Goal: Task Accomplishment & Management: Use online tool/utility

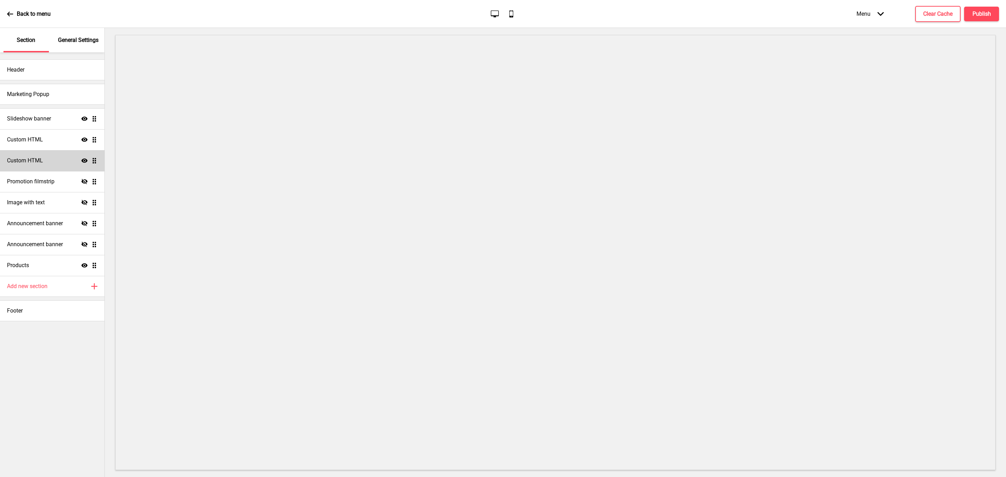
click at [46, 159] on div "Custom HTML Show Drag" at bounding box center [52, 160] width 104 height 21
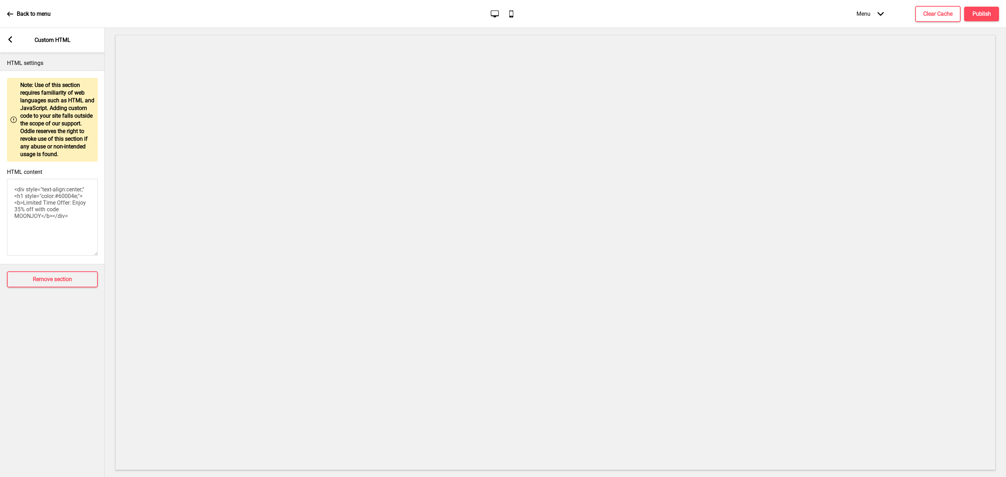
drag, startPoint x: 73, startPoint y: 209, endPoint x: 66, endPoint y: 211, distance: 6.7
click at [75, 214] on textarea "<div style="text-align:center;"<h1 style="color:#60004e;"><b>Limited Time Offer…" at bounding box center [52, 217] width 91 height 77
drag, startPoint x: 26, startPoint y: 209, endPoint x: 41, endPoint y: 228, distance: 24.1
click at [41, 228] on textarea "<div style="text-align:center;"<h1 style="color:#60004e;"><b>Limited Time Offer…" at bounding box center [52, 217] width 91 height 77
paste textarea "Our Mooncakes are sold out. Thank you so much for your support."
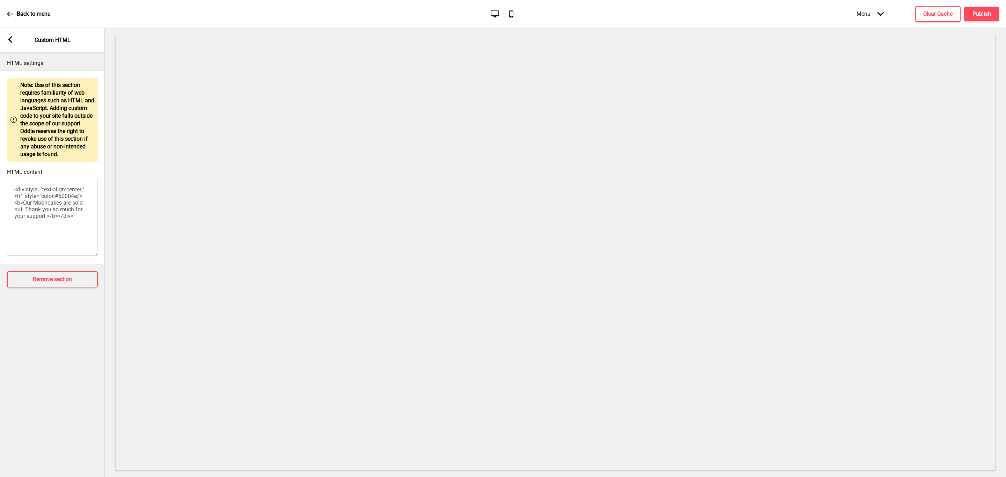
type textarea "<div style="text-align:center;"<h1 style="color:#60004e;"><b>Our Mooncakes are …"
click at [8, 41] on rect at bounding box center [10, 39] width 6 height 6
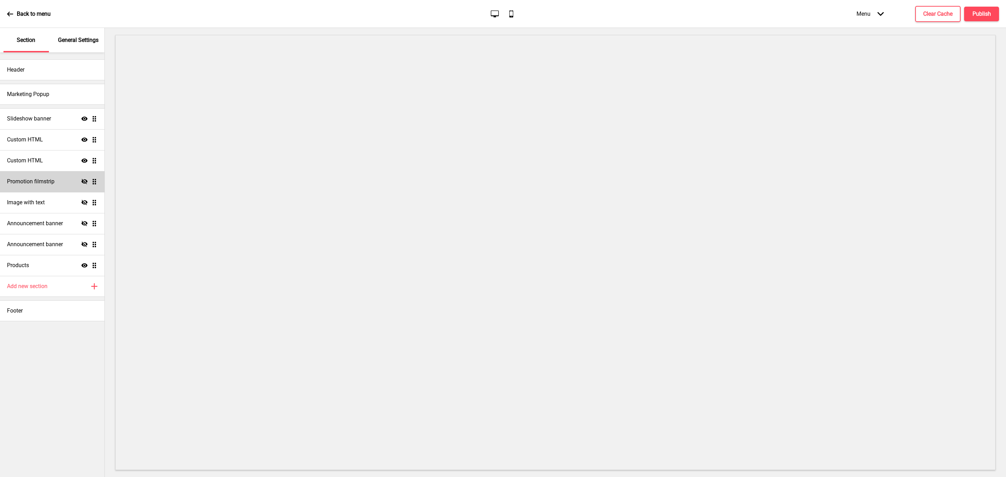
click at [43, 185] on h4 "Promotion filmstrip" at bounding box center [30, 182] width 47 height 8
select select "center"
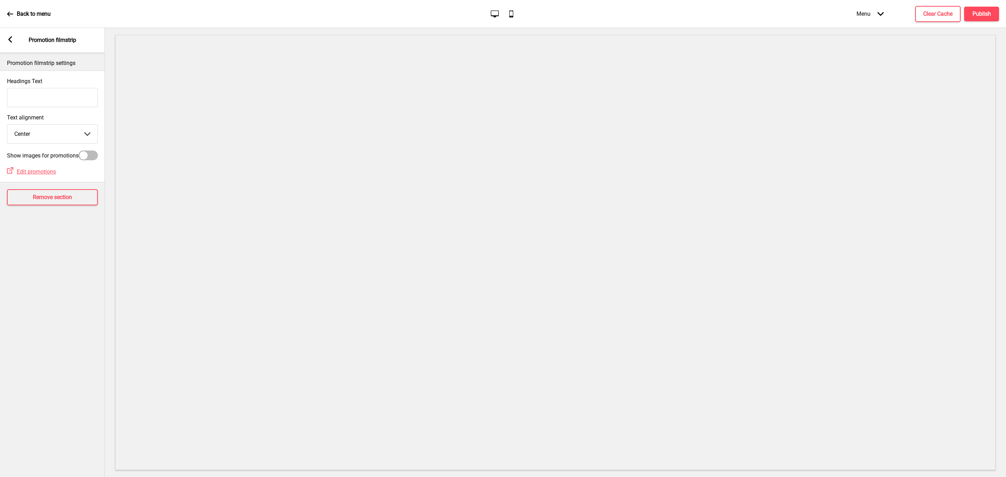
click at [12, 39] on rect at bounding box center [10, 39] width 6 height 6
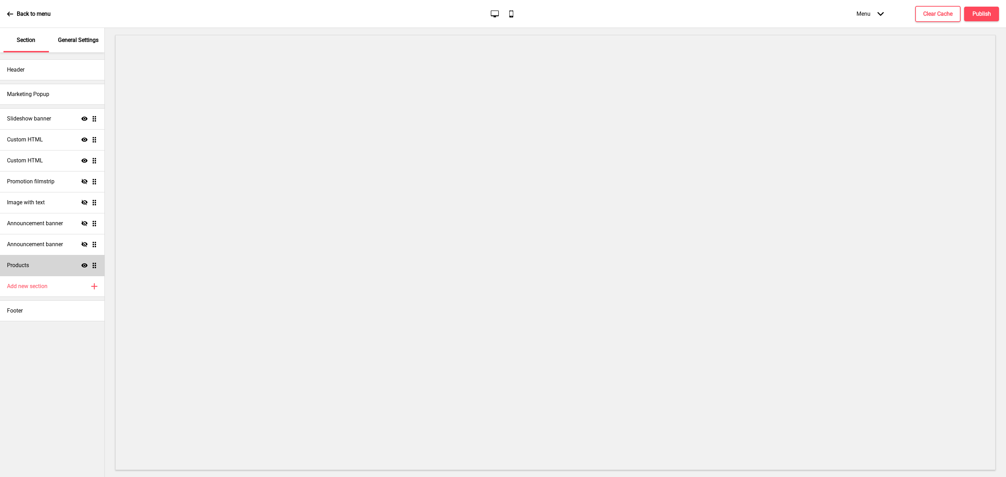
click at [46, 266] on div "Products Show Drag" at bounding box center [52, 265] width 104 height 21
select select "side"
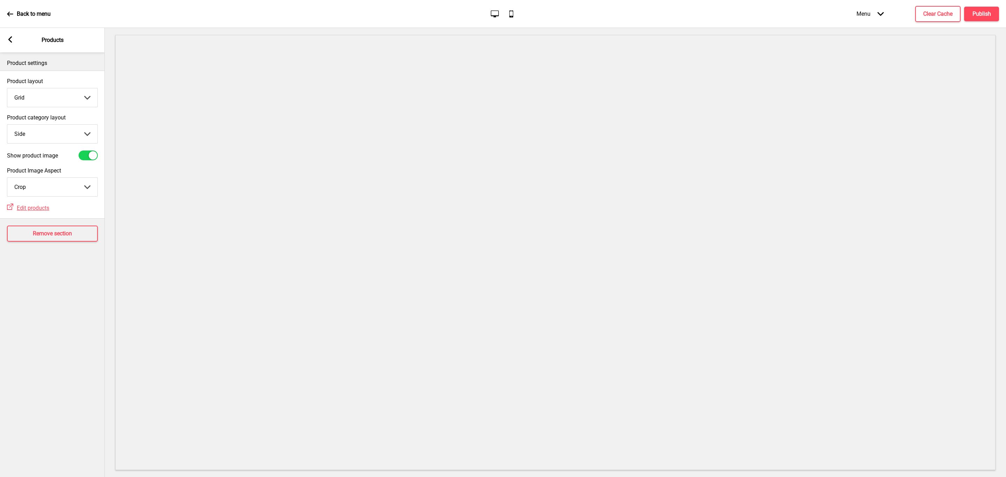
click at [12, 41] on rect at bounding box center [10, 39] width 6 height 6
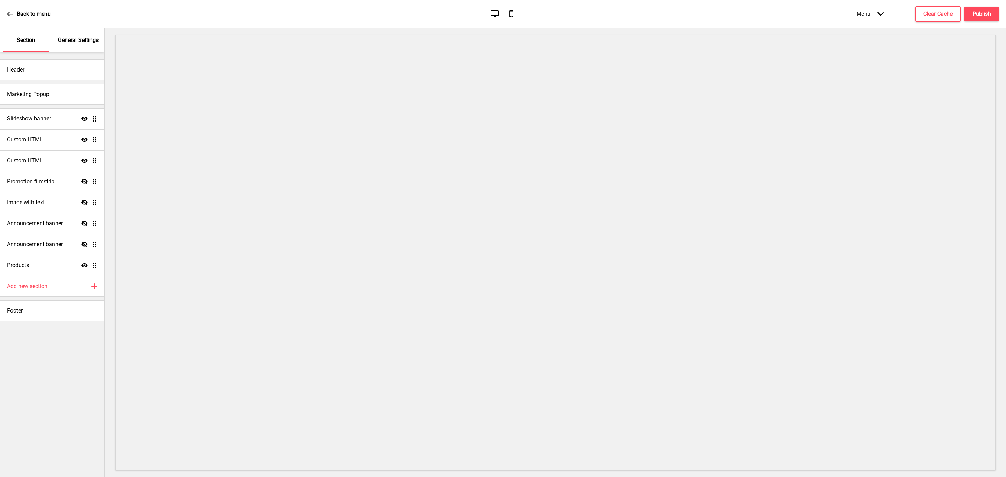
click at [74, 36] on p "General Settings" at bounding box center [78, 40] width 41 height 8
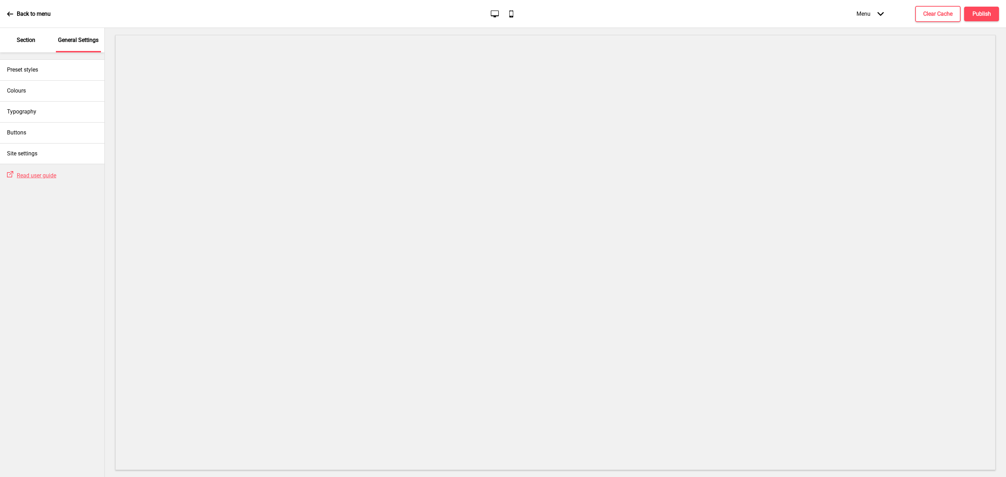
click at [20, 37] on p "Section" at bounding box center [26, 40] width 19 height 8
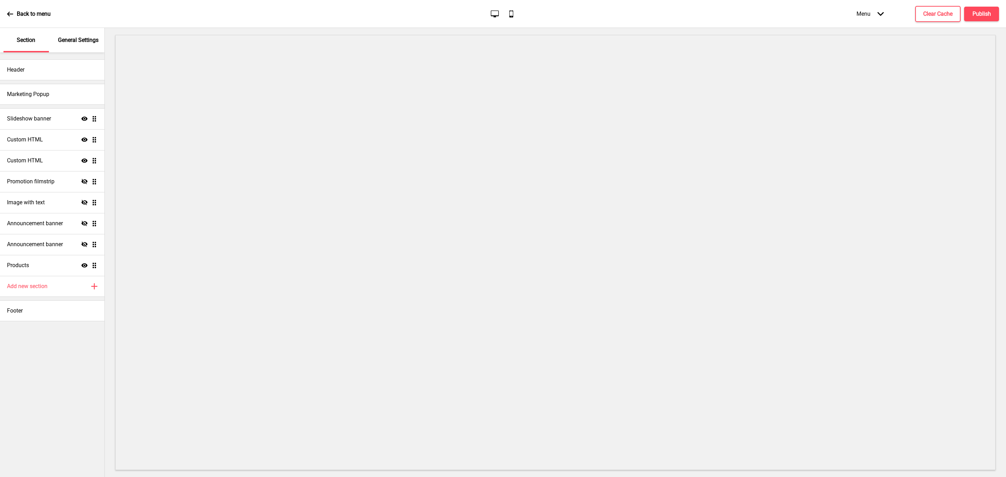
click at [12, 12] on icon at bounding box center [10, 14] width 6 height 6
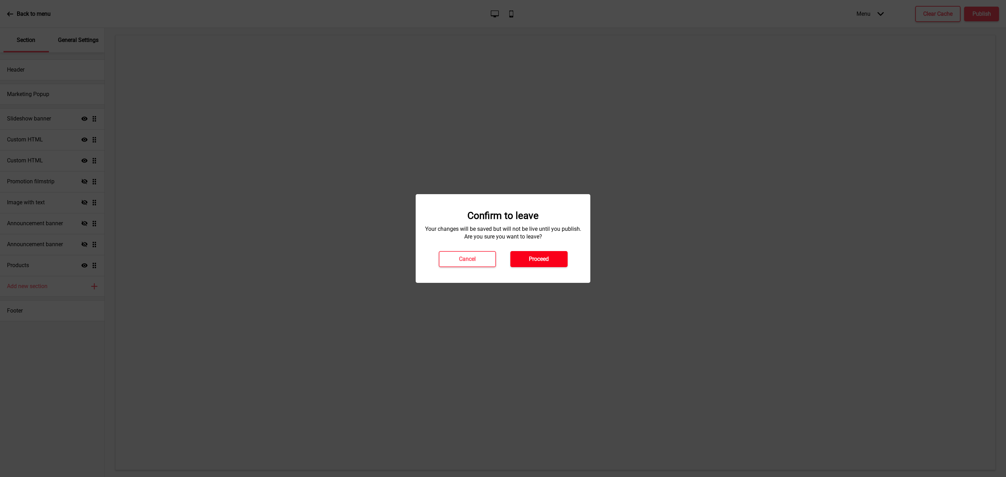
click at [537, 259] on h4 "Proceed" at bounding box center [539, 259] width 20 height 8
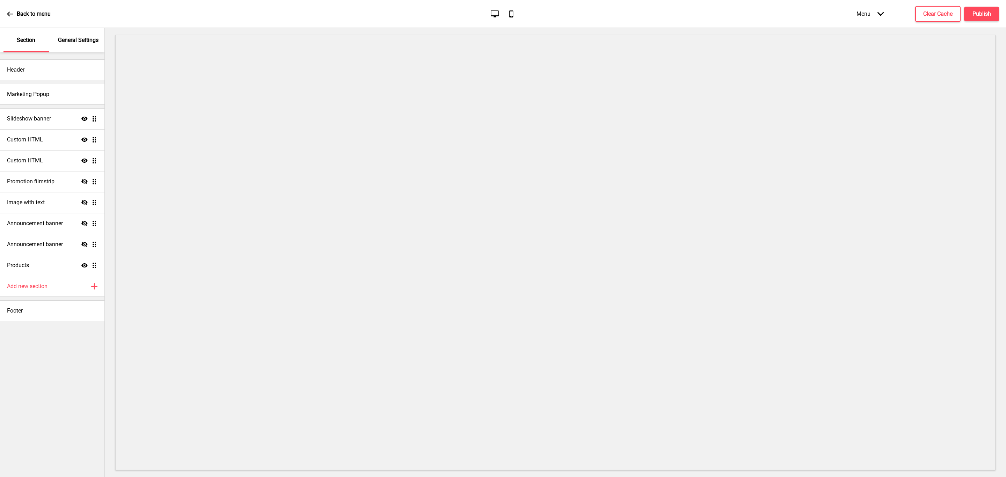
click at [974, 5] on div "Menu Arrow down Product Page Store Information Checkout Thank you Terms & Condi…" at bounding box center [913, 13] width 170 height 21
click at [946, 11] on h4 "Clear Cache" at bounding box center [937, 14] width 29 height 8
click at [9, 13] on icon at bounding box center [10, 14] width 6 height 6
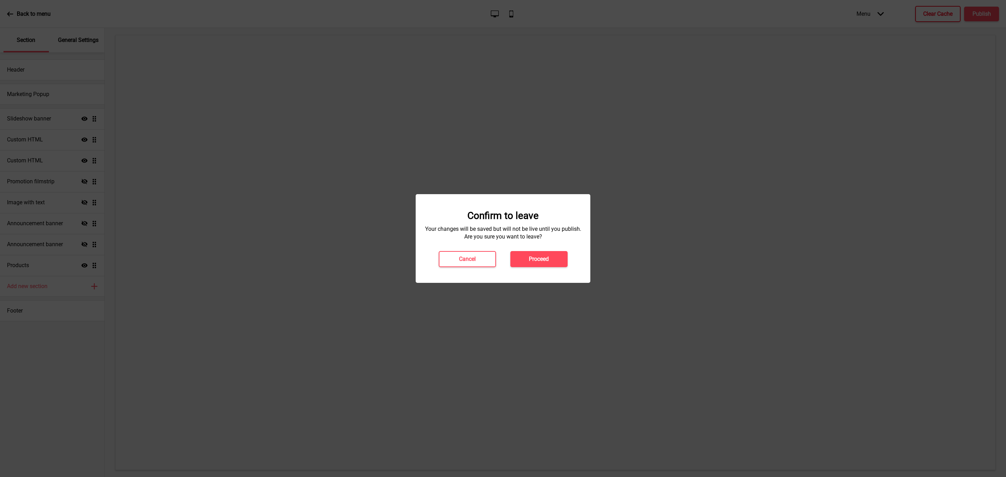
click at [523, 246] on div "Confirm to leave Your changes will be saved but will not be live until you publ…" at bounding box center [502, 238] width 161 height 57
click at [540, 259] on h4 "Proceed" at bounding box center [539, 259] width 20 height 8
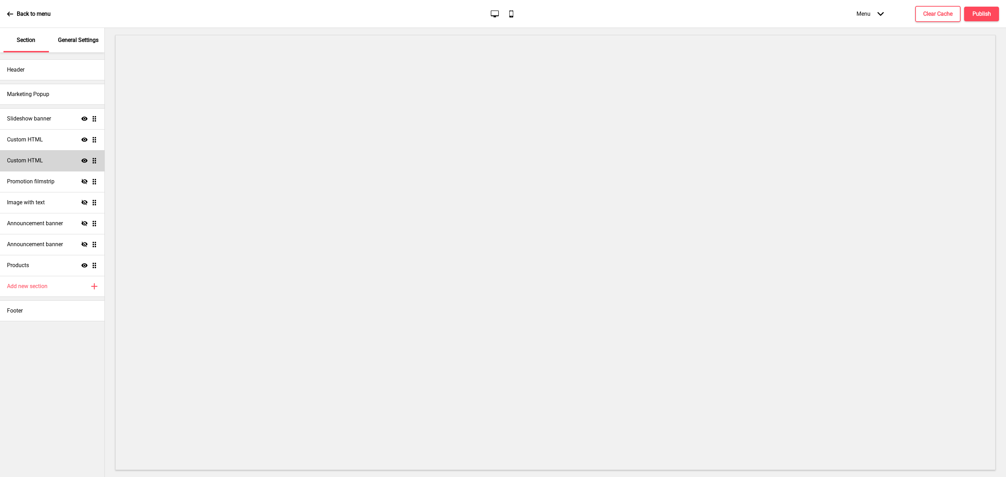
click at [57, 167] on div "Custom HTML Show Drag" at bounding box center [52, 160] width 104 height 21
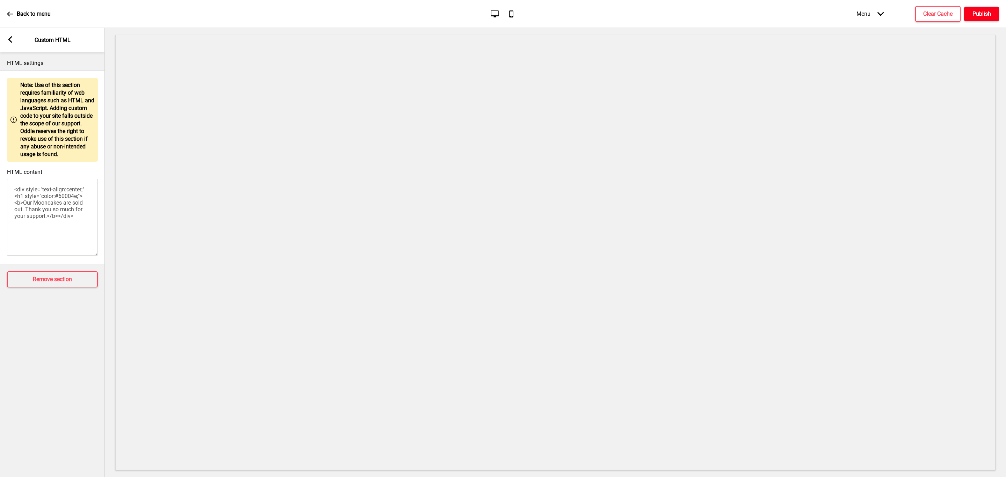
click at [990, 16] on h4 "Publish" at bounding box center [981, 14] width 19 height 8
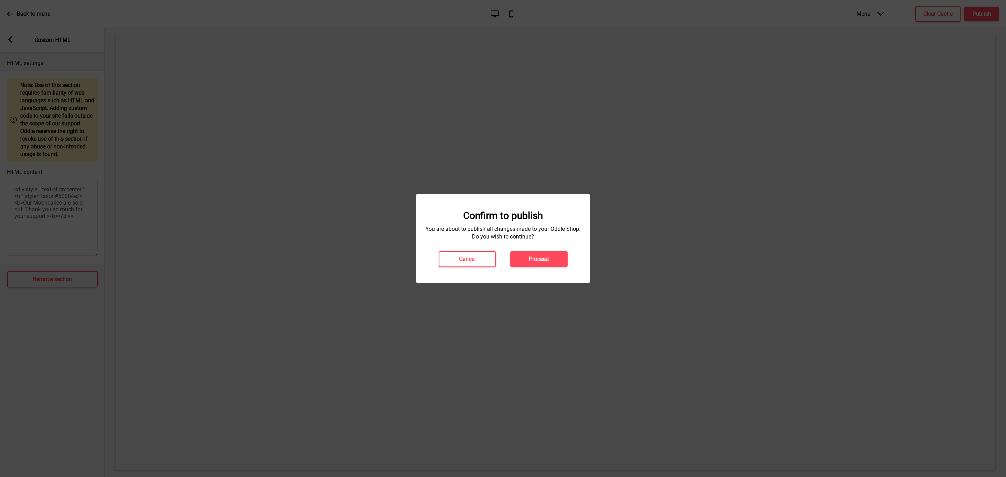
click at [512, 271] on div "Confirm to publish You are about to publish all changes made to your Oddle Shop…" at bounding box center [502, 238] width 175 height 89
click at [521, 264] on button "Proceed" at bounding box center [538, 259] width 57 height 16
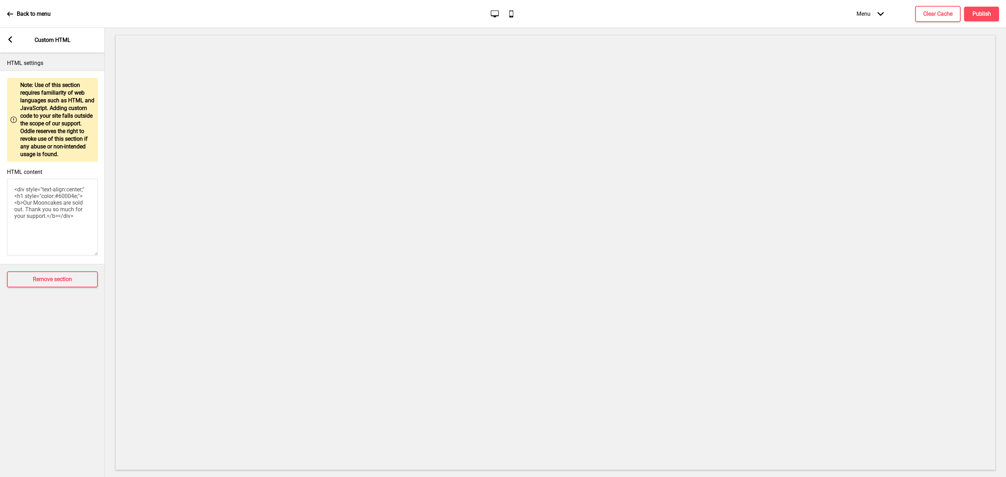
click at [950, 27] on div "Back to menu Desktop Mobile Menu Arrow down Product Page Store Information Chec…" at bounding box center [503, 14] width 1006 height 28
click at [947, 16] on h4 "Clear Cache" at bounding box center [937, 14] width 29 height 8
